Goal: Task Accomplishment & Management: Use online tool/utility

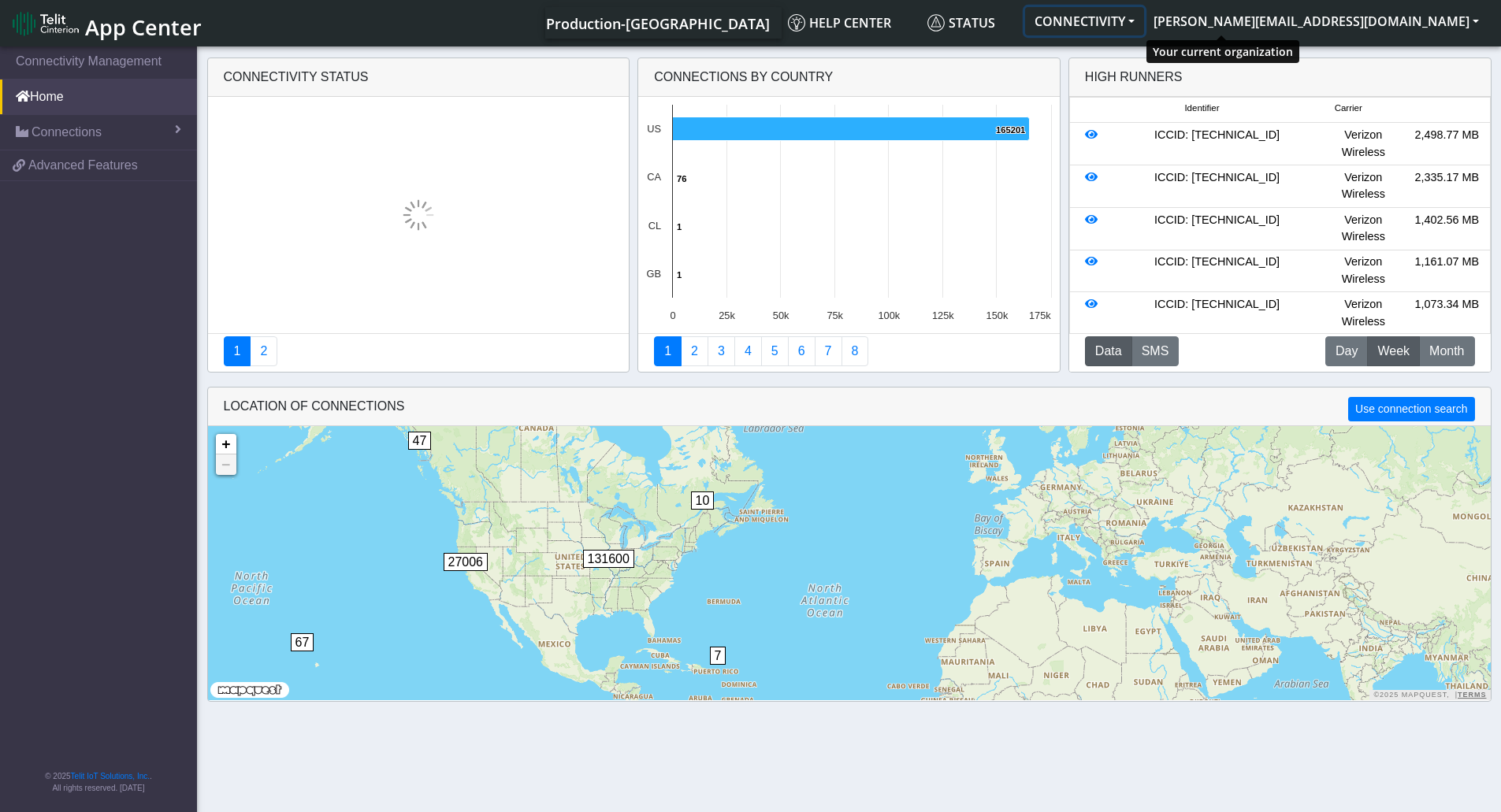
click at [1144, 22] on button "CONNECTIVITY" at bounding box center [1085, 21] width 119 height 28
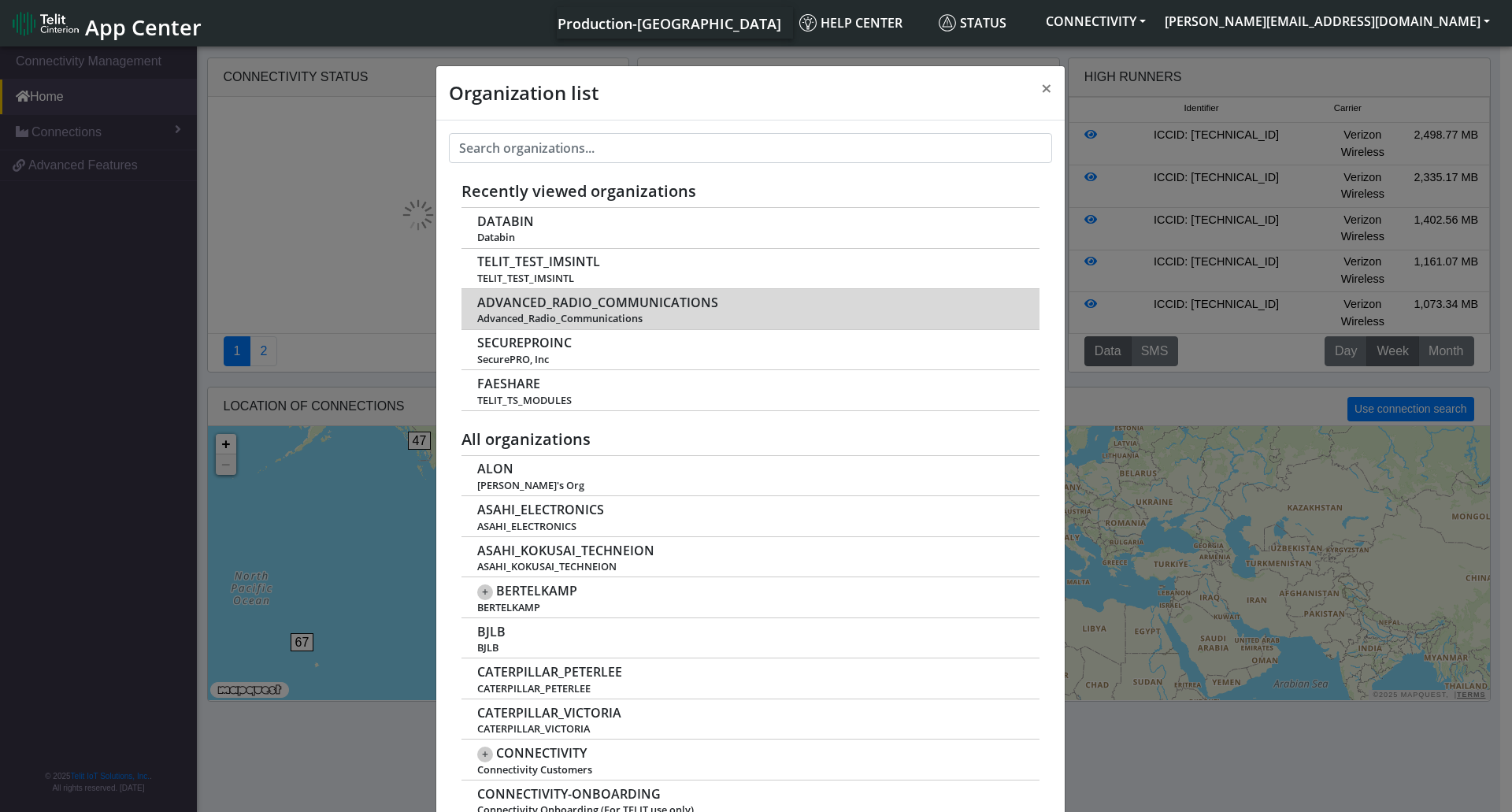
scroll to position [6, 0]
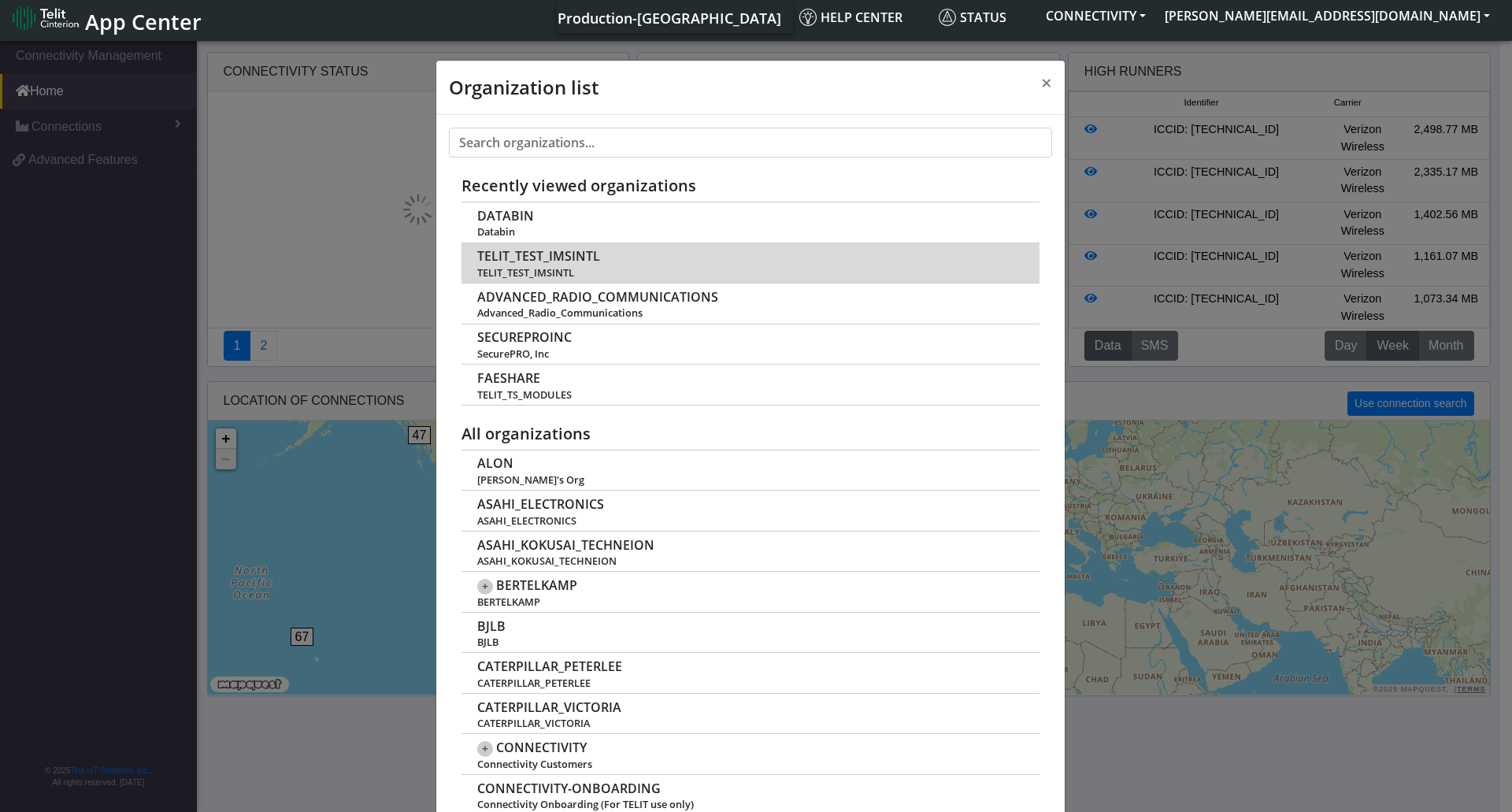
click at [659, 263] on td "TELIT_TEST_IMSINTL TELIT_TEST_IMSINTL" at bounding box center [751, 263] width 578 height 41
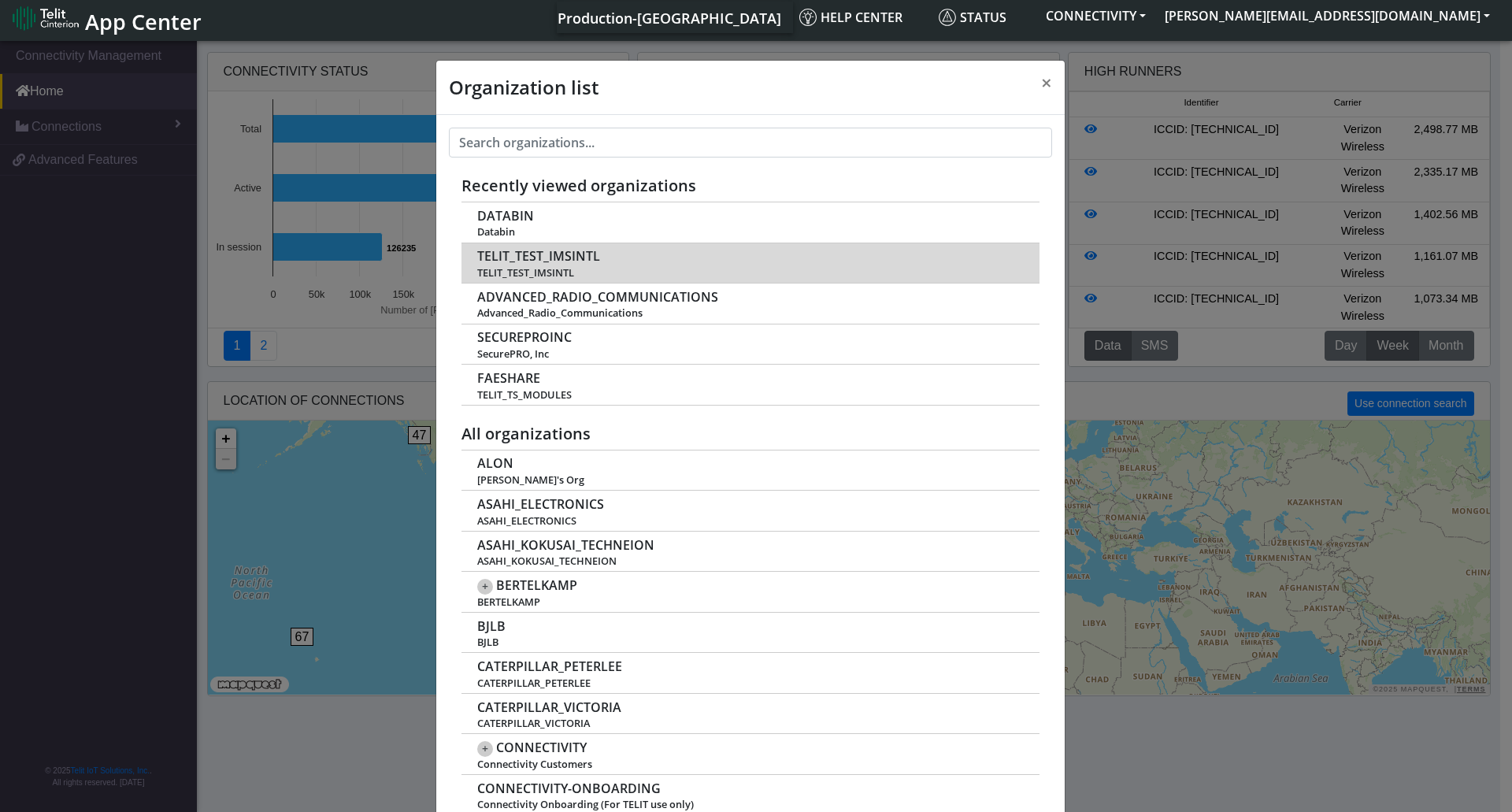
click at [545, 263] on span "TELIT_TEST_IMSINTL" at bounding box center [539, 256] width 123 height 15
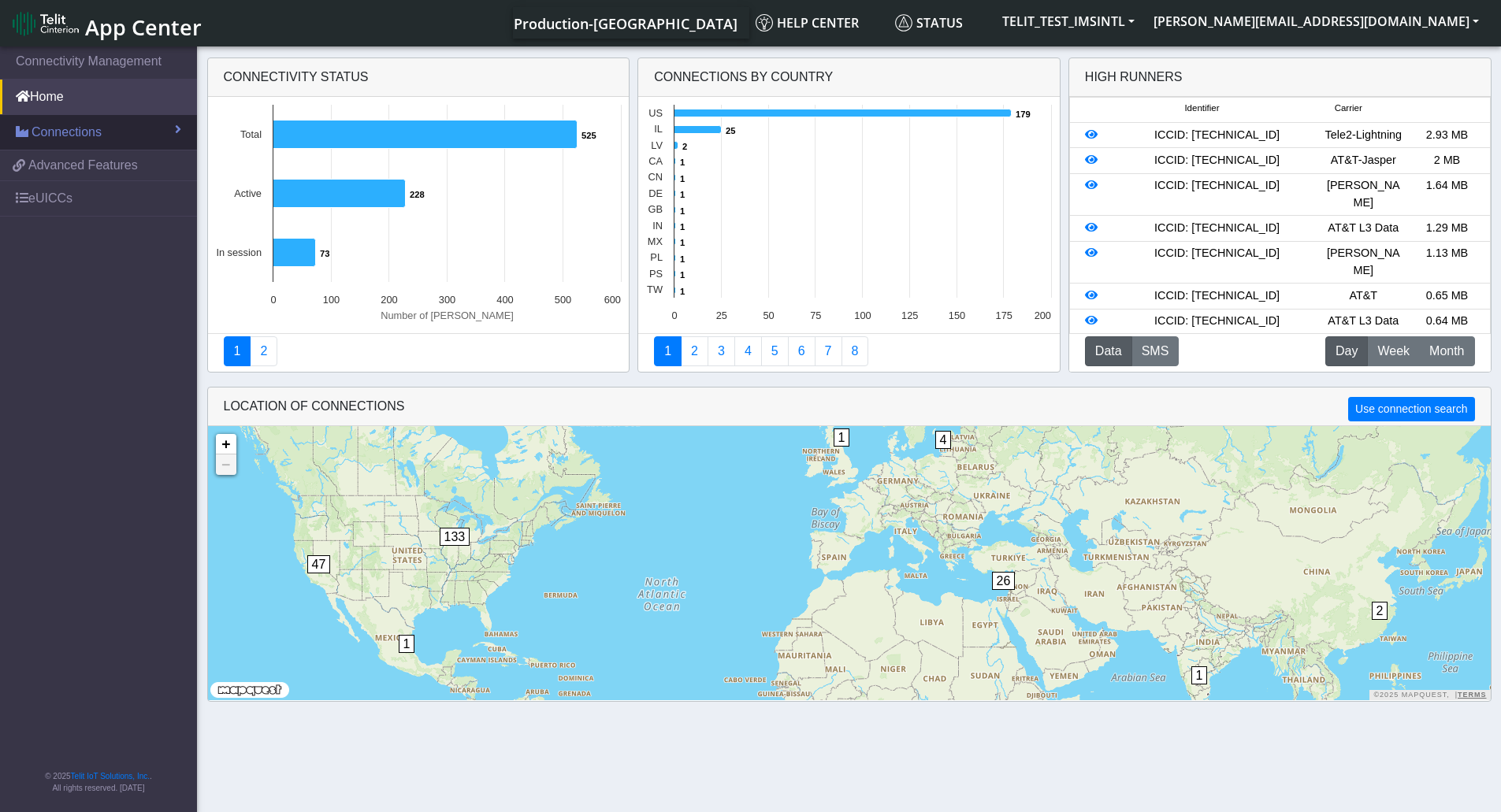
click at [93, 136] on span "Connections" at bounding box center [66, 132] width 70 height 19
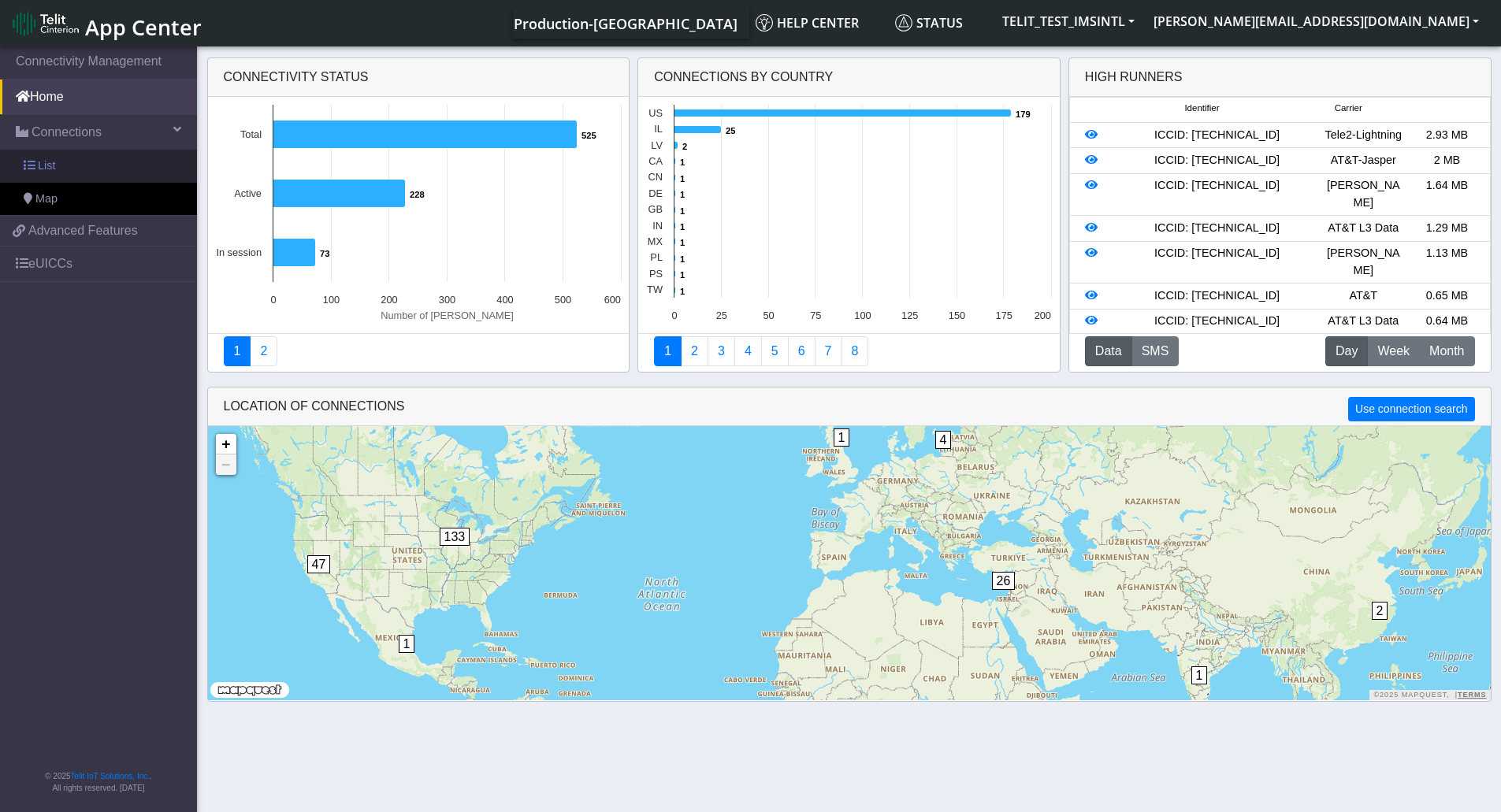
click at [47, 167] on span "List" at bounding box center [46, 166] width 17 height 17
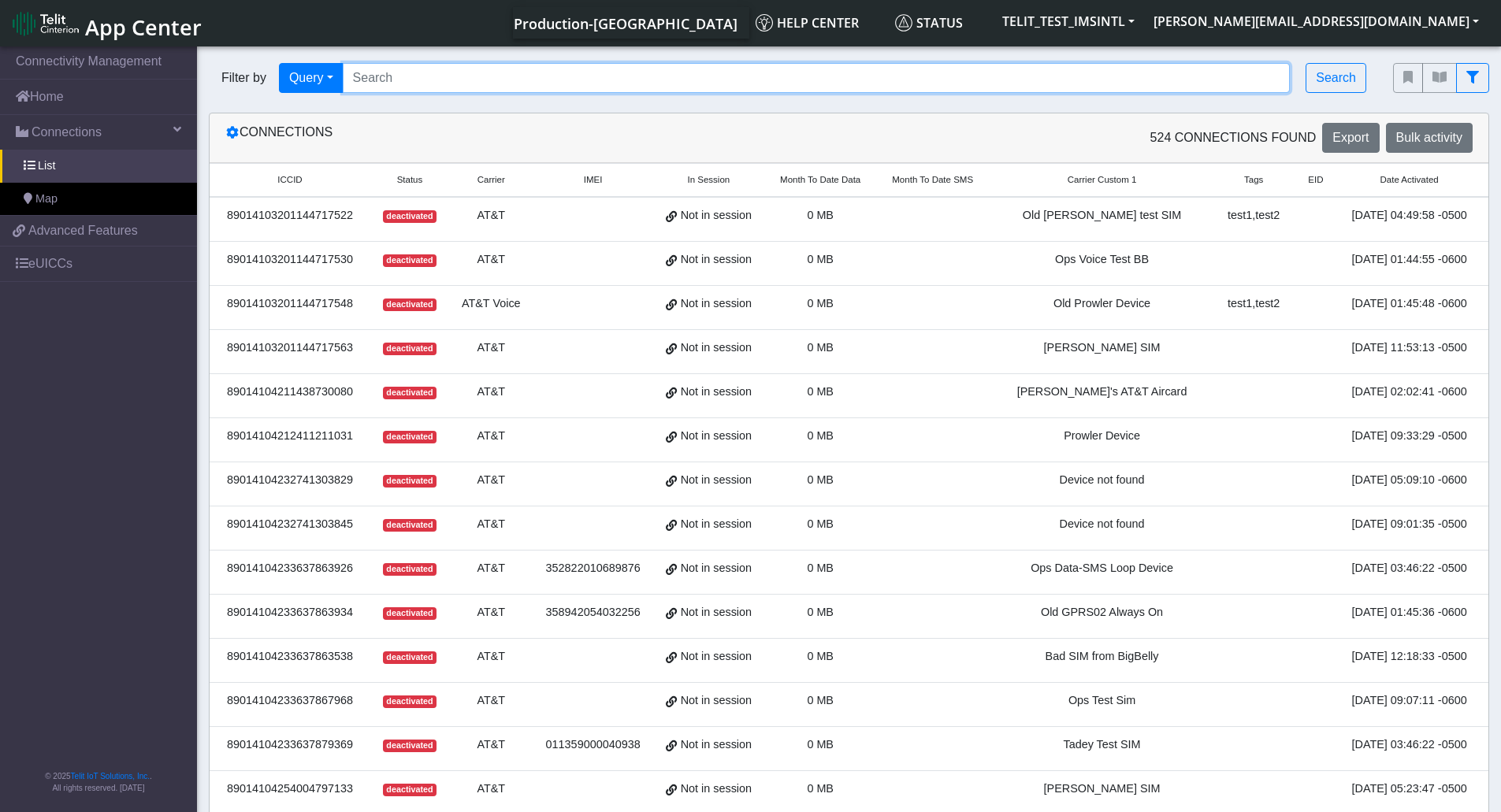
click at [448, 78] on input "Search..." at bounding box center [817, 78] width 948 height 30
paste input "89033023426500000000060318457887"
type input "89033023426500000000060318457887"
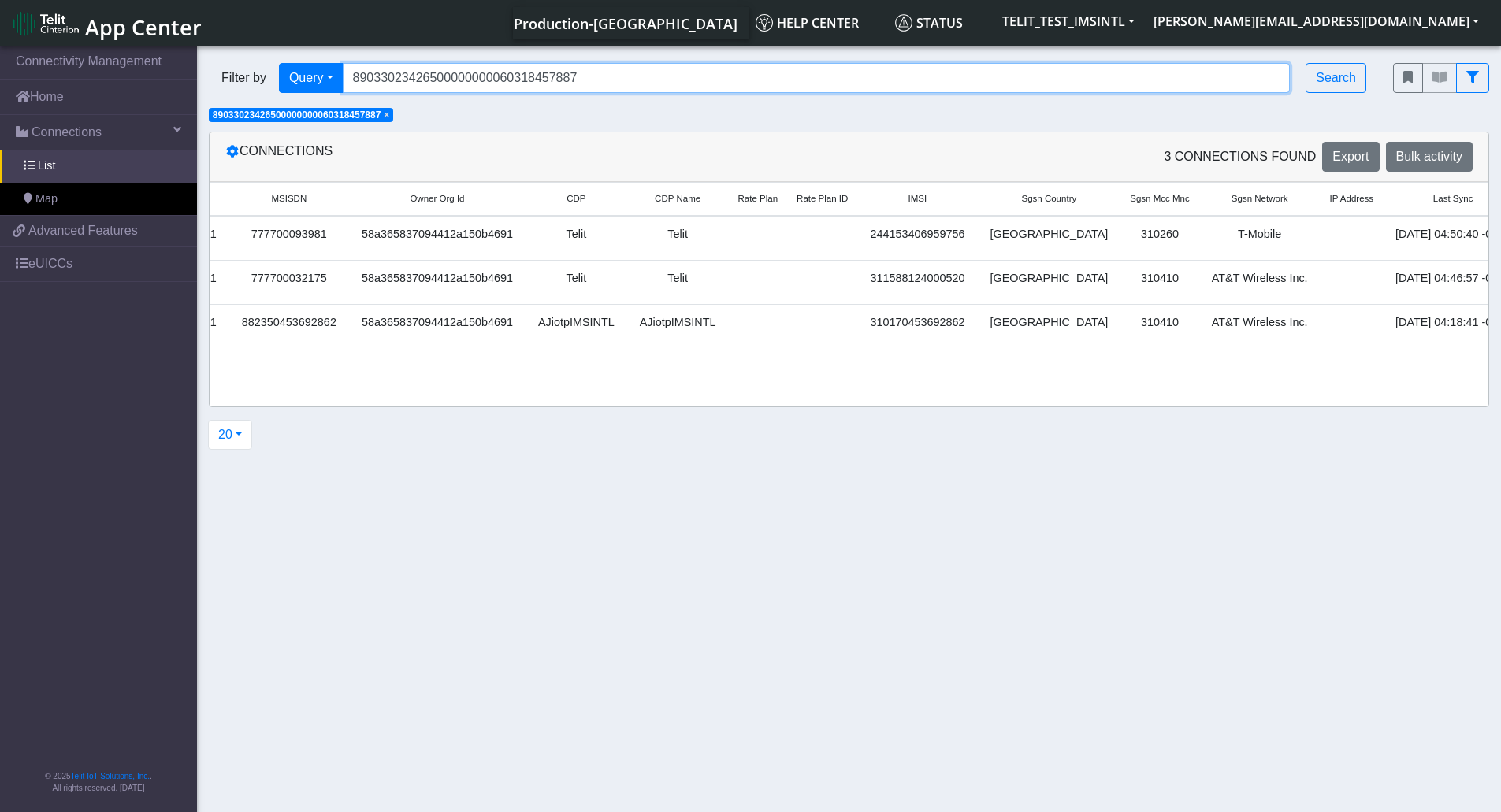
scroll to position [0, 2034]
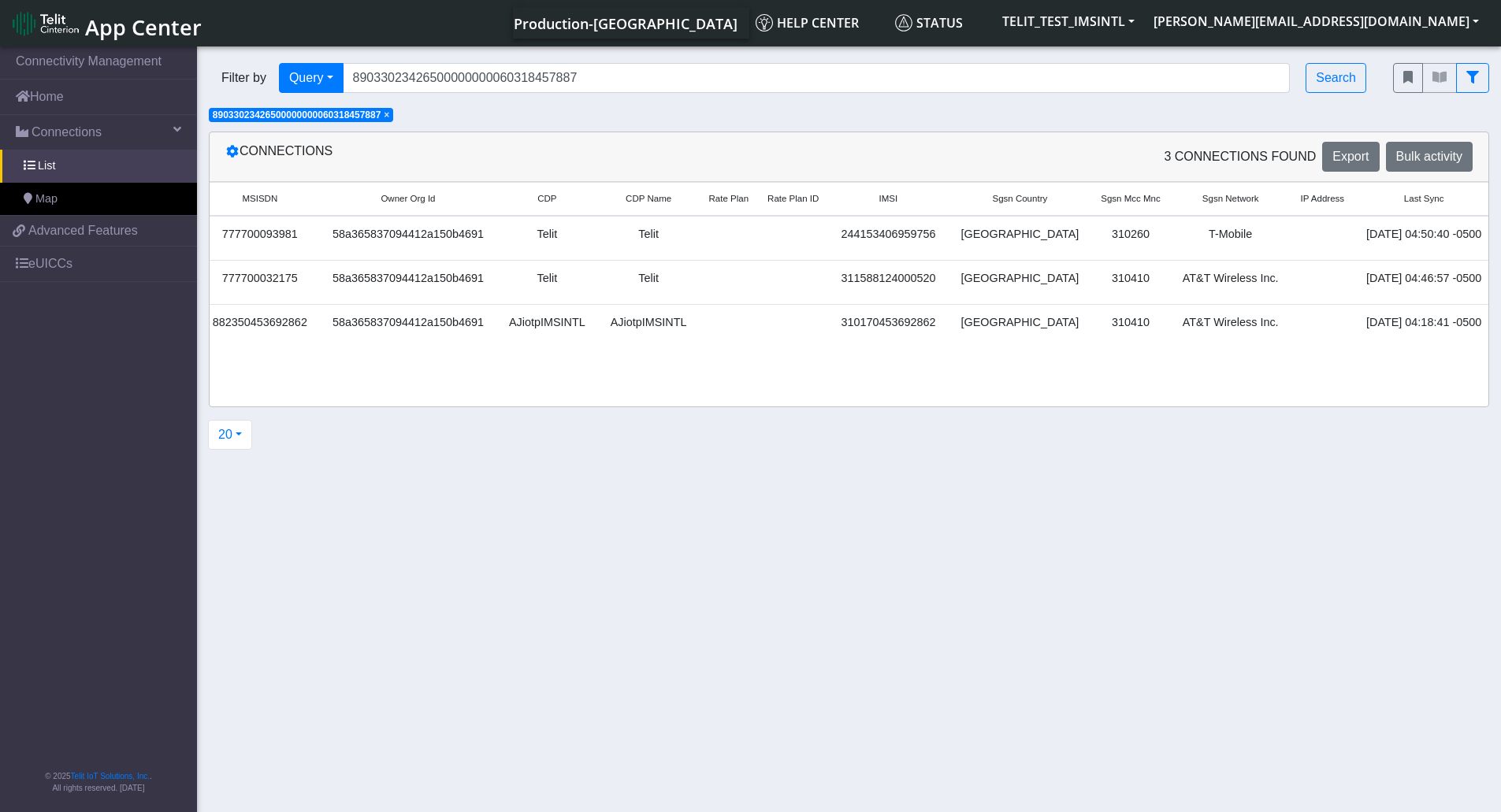
click at [1503, 285] on link "Detail" at bounding box center [1524, 282] width 42 height 25
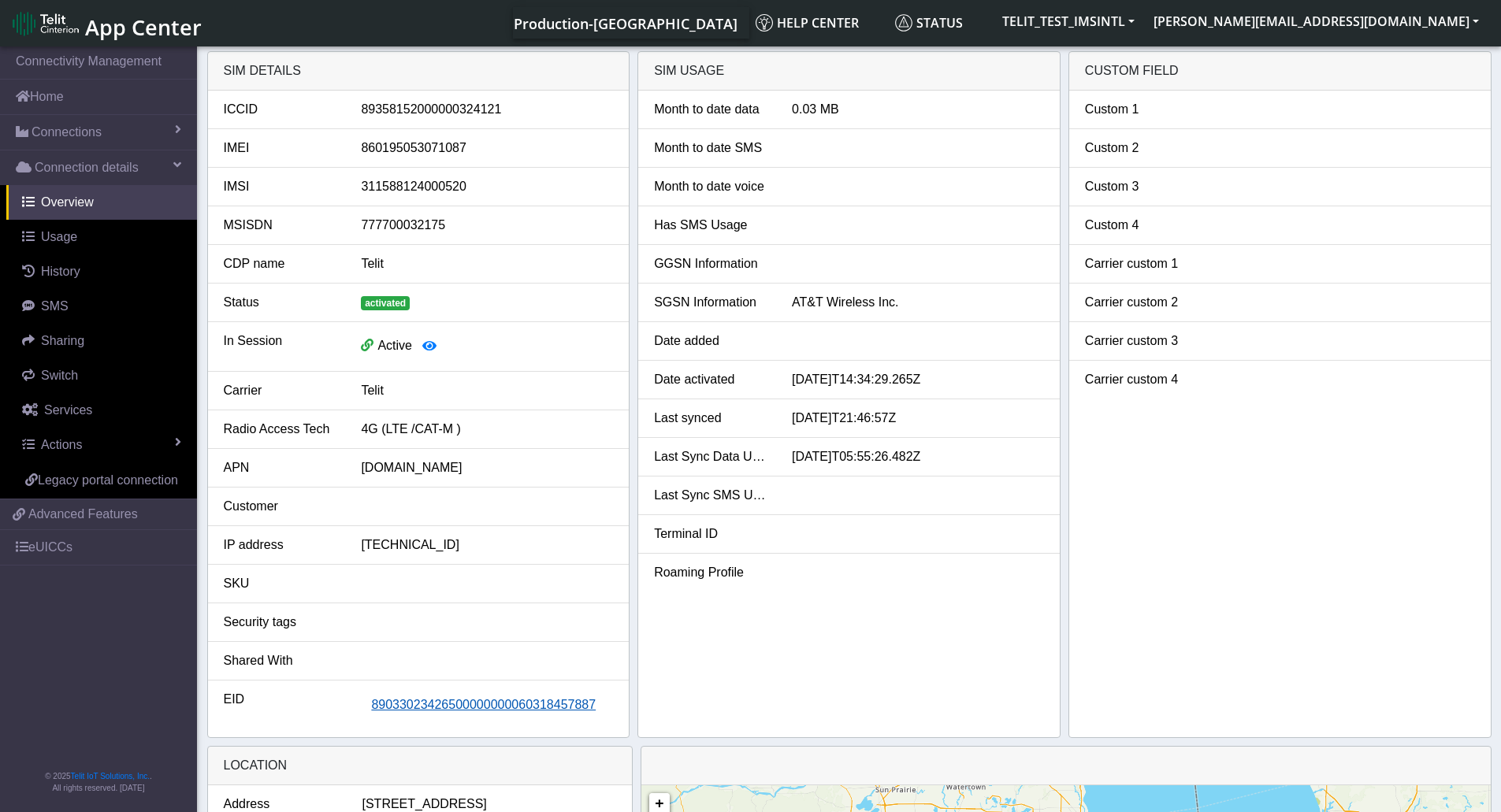
click at [494, 709] on span "89033023426500000000060318457887" at bounding box center [483, 705] width 224 height 14
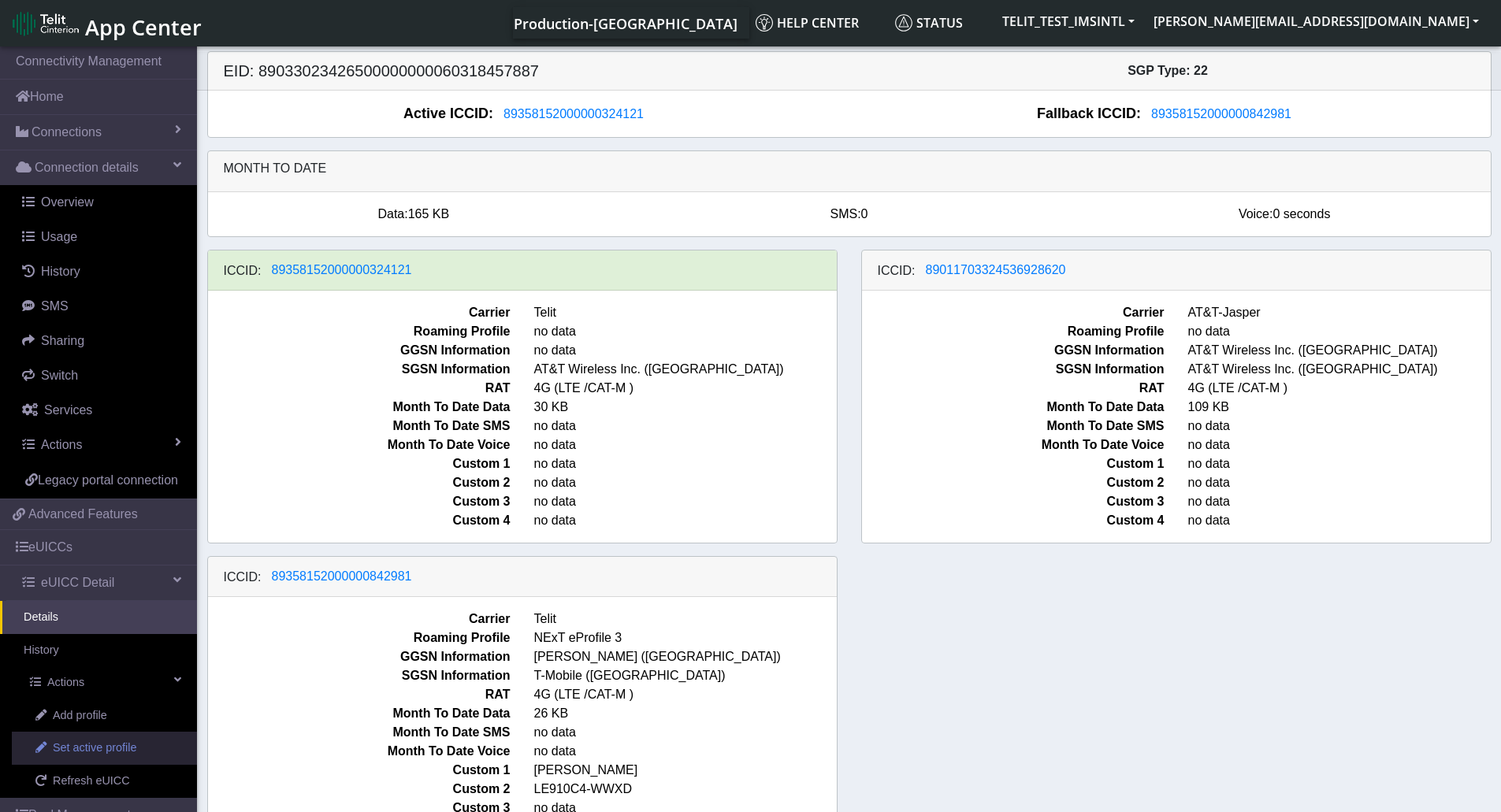
click at [102, 757] on span "Set active profile" at bounding box center [94, 748] width 84 height 17
select select
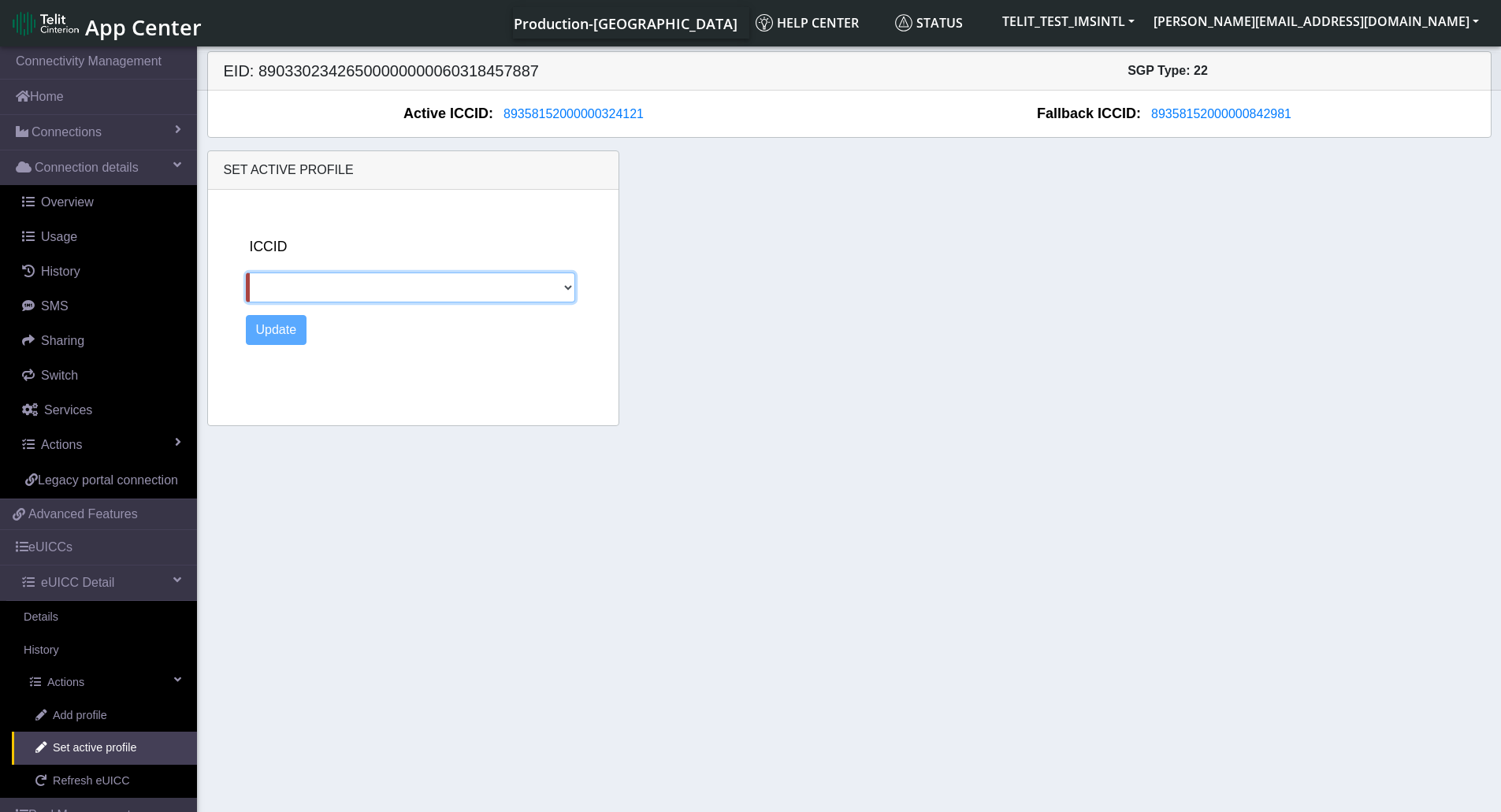
click at [570, 285] on select "89462008025000000088 89011703324536928620 89358152000000842981" at bounding box center [411, 288] width 330 height 30
